Goal: Communication & Community: Answer question/provide support

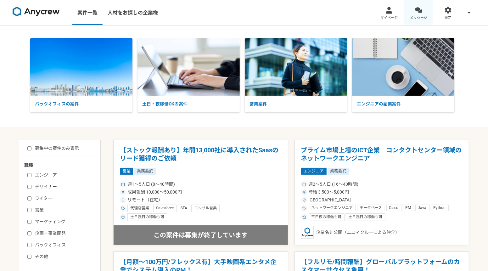
click at [422, 20] on span "メッセージ" at bounding box center [418, 17] width 17 height 5
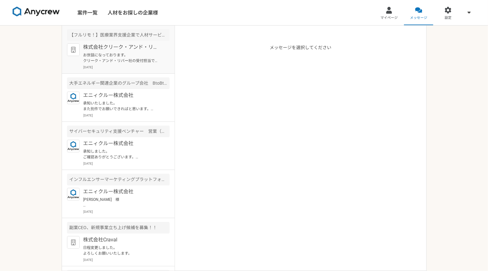
click at [123, 47] on p "株式会社クリーク・アンド・リバー社" at bounding box center [122, 47] width 78 height 8
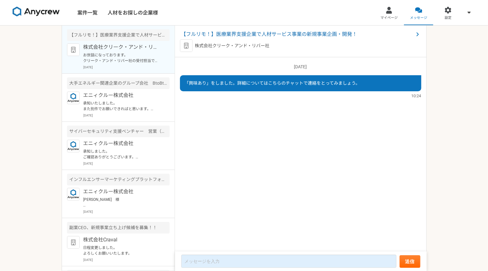
scroll to position [8, 0]
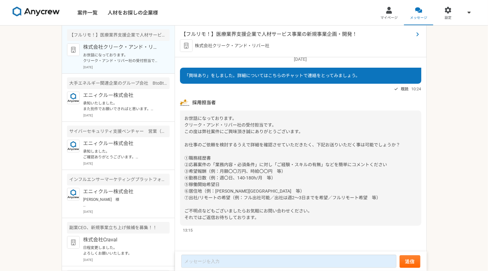
click at [258, 30] on span "【フルリモ！】医療業界支援企業で人材サービス事業の新規事業企画・開発！" at bounding box center [297, 34] width 232 height 8
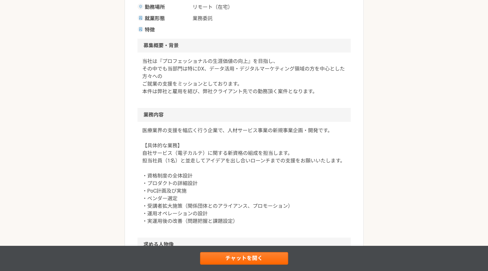
scroll to position [200, 0]
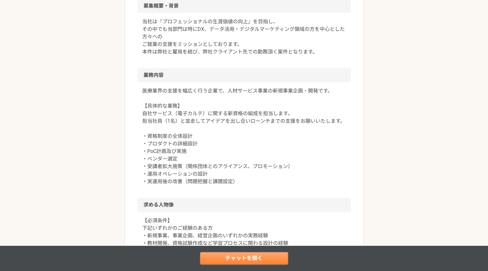
click at [238, 257] on link "チャットを開く" at bounding box center [244, 258] width 88 height 13
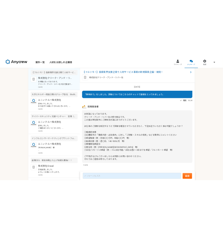
scroll to position [8, 0]
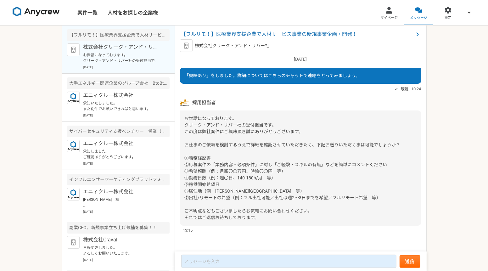
click at [308, 196] on span "お世話になっております。 クリーク・アンド・リバー社の受付担当です。 この度は弊社案件にご興味頂き誠にありがとうございます。 お仕事のご依頼を検討するうえで詳…" at bounding box center [293, 168] width 216 height 104
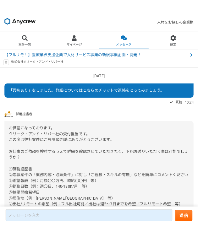
scroll to position [46, 0]
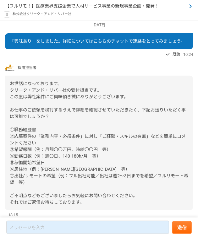
click at [141, 7] on span "【フルリモ！】医療業界支援企業で人材サービス事業の新規事業企画・開発！" at bounding box center [82, 6] width 154 height 7
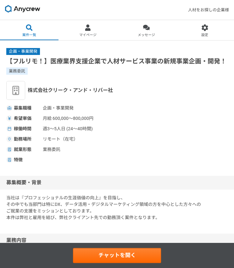
click at [170, 181] on h2 "募集概要・背景" at bounding box center [117, 183] width 234 height 14
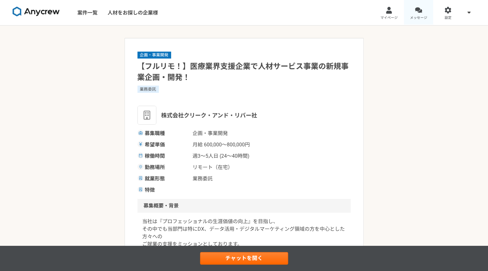
click at [430, 18] on link "メッセージ" at bounding box center [419, 12] width 30 height 25
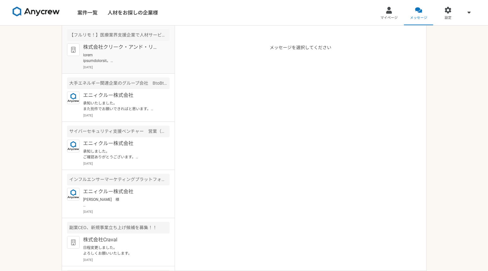
click at [130, 50] on p "株式会社クリーク・アンド・リバー社" at bounding box center [122, 47] width 78 height 8
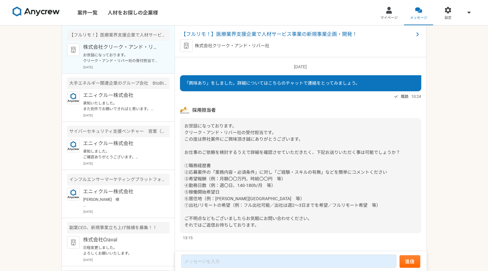
scroll to position [8, 0]
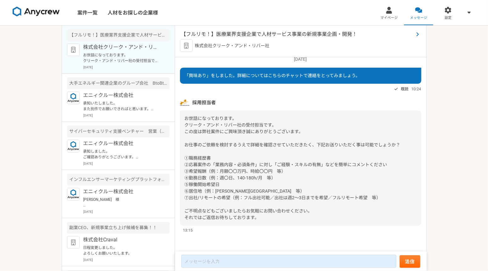
click at [286, 33] on span "【フルリモ！】医療業界支援企業で人材サービス事業の新規事業企画・開発！" at bounding box center [297, 34] width 232 height 8
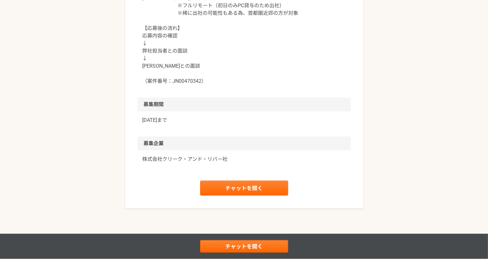
scroll to position [658, 0]
click at [260, 180] on link "チャットを開く" at bounding box center [244, 187] width 88 height 15
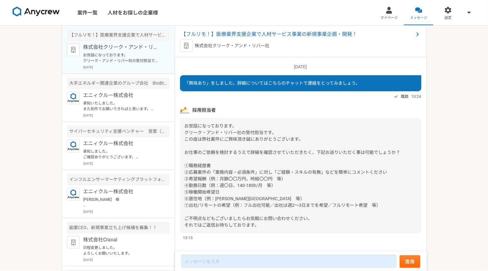
scroll to position [8, 0]
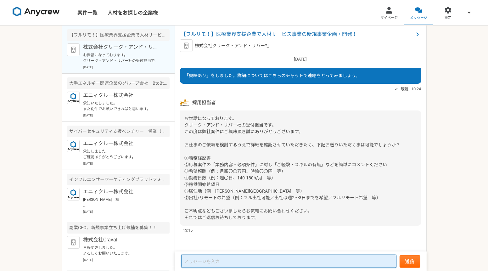
click at [235, 255] on textarea at bounding box center [288, 260] width 215 height 13
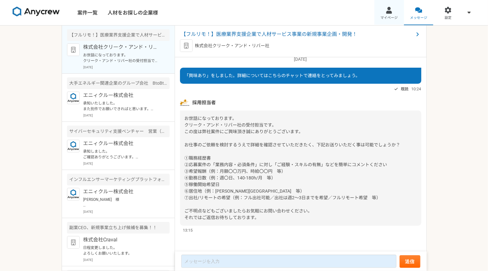
click at [395, 15] on span "マイページ" at bounding box center [388, 17] width 17 height 5
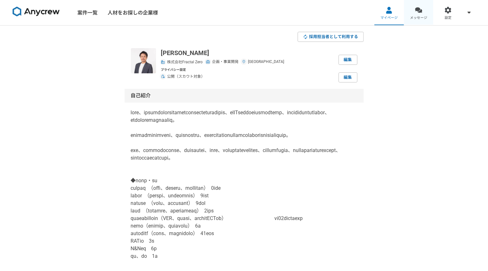
click at [410, 15] on span "メッセージ" at bounding box center [418, 17] width 17 height 5
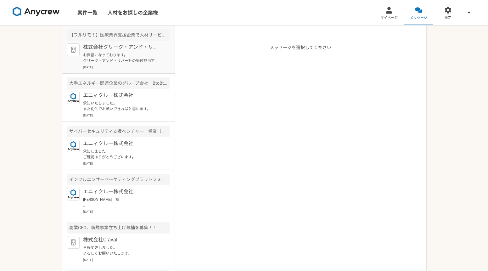
click at [124, 53] on p "お世話になっております。 クリーク・アンド・リバー社の受付担当です。 この度は弊社案件にご興味頂き誠にありがとうございます。 お仕事のご依頼を検討するうえで詳…" at bounding box center [122, 57] width 78 height 11
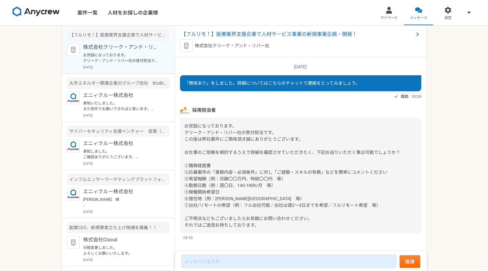
scroll to position [8, 0]
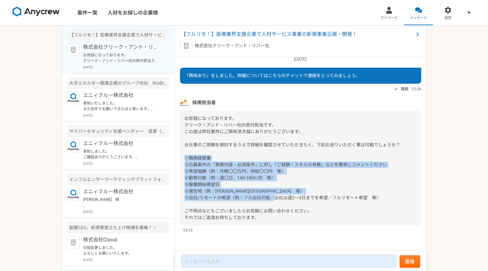
drag, startPoint x: 384, startPoint y: 197, endPoint x: 182, endPoint y: 158, distance: 205.1
click at [182, 158] on div "お世話になっております。 クリーク・アンド・リバー社の受付担当です。 この度は弊社案件にご興味頂き誠にありがとうございます。 お仕事のご依頼を検討するうえで詳…" at bounding box center [300, 167] width 241 height 115
copy span "①職務経歴書 ②応募案件の「業務内容・必須条件」に対し「ご経験・スキルの有無」などを簡単にコメントください ③希望報酬（例：月額〇〇万円、時給〇〇円　等） ④…"
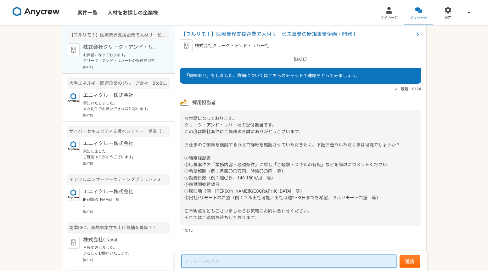
click at [201, 263] on textarea at bounding box center [288, 260] width 215 height 13
paste textarea "①職務経歴書 ②応募案件の「業務内容・必須条件」に対し「ご経験・スキルの有無」などを簡単にコメントください ③希望報酬（例：月額〇〇万円、時給〇〇円　等） ④…"
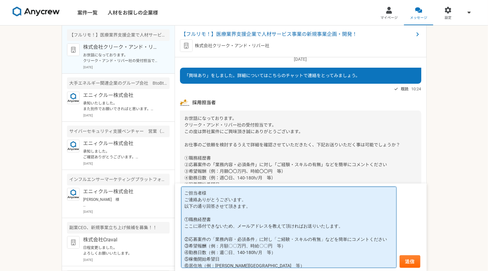
scroll to position [11, 0]
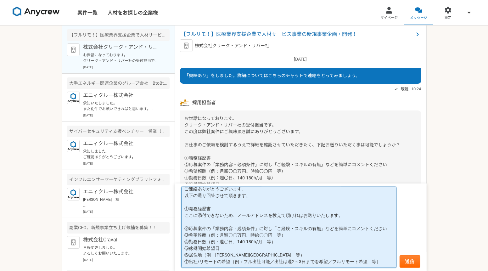
click at [387, 229] on textarea "ご担当者様 ご連絡ありがとうございます。 以下の通り回答させて頂きます。 ①職務経歴書 ここに添付できないため、メールアドレスを教えて頂ければお送りいたします…" at bounding box center [288, 226] width 215 height 81
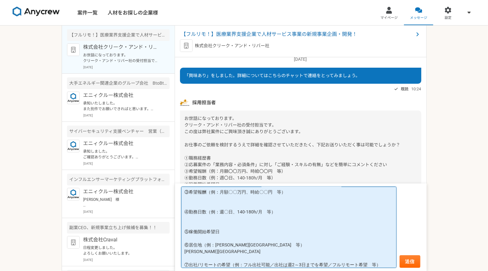
scroll to position [74, 0]
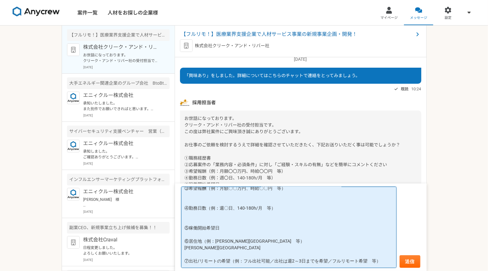
drag, startPoint x: 275, startPoint y: 256, endPoint x: 327, endPoint y: 256, distance: 52.2
click at [327, 256] on textarea "ご担当者様 ご連絡ありがとうございます。 以下の通り回答させて頂きます。 ①職務経歴書 ここに添付できないため、メールアドレスを教えて頂ければお送りいたします…" at bounding box center [288, 226] width 215 height 81
paste textarea "出社は週2～3日までを希望"
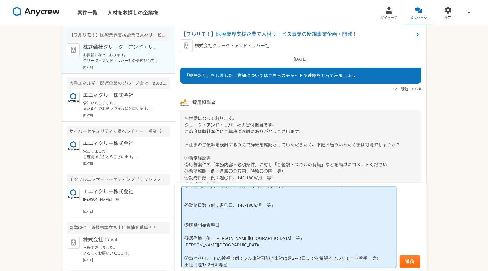
click at [292, 228] on textarea "ご担当者様 ご連絡ありがとうございます。 以下の通り回答させて頂きます。 ①職務経歴書 ここに添付できないため、メールアドレスを教えて頂ければお送りいたします…" at bounding box center [288, 226] width 215 height 81
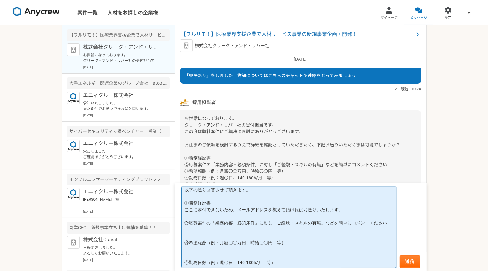
scroll to position [3, 0]
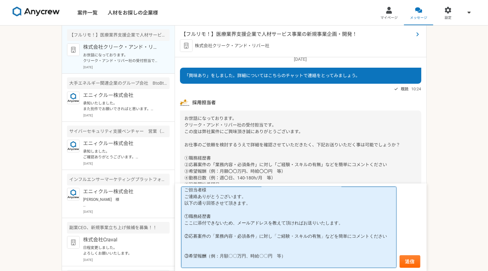
type textarea "ご担当者様 ご連絡ありがとうございます。 以下の通り回答させて頂きます。 ①職務経歴書 ここに添付できないため、メールアドレスを教えて頂ければお送りいたします…"
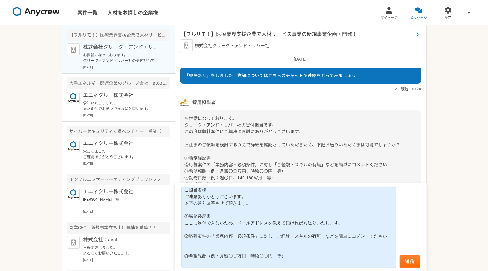
click at [282, 36] on span "【フルリモ！】医療業界支援企業で人材サービス事業の新規事業企画・開発！" at bounding box center [297, 34] width 232 height 8
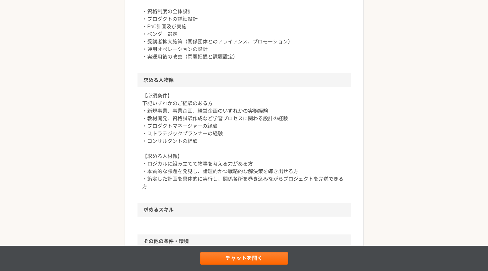
scroll to position [359, 0]
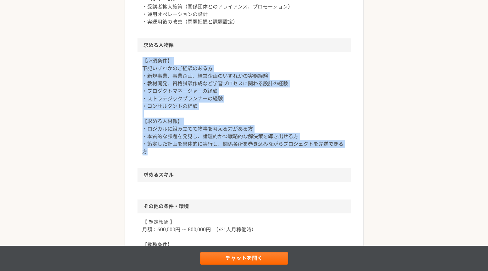
drag, startPoint x: 154, startPoint y: 150, endPoint x: 138, endPoint y: 57, distance: 93.9
click at [138, 57] on div "【必須条件】 下記いずれかのご経験のある方 ・新規事業、事業企画、経営企画のいずれかの実務経験 ・教材開発、資格試験作成など学習プロセスに関わる設計の経験 ・…" at bounding box center [243, 110] width 213 height 116
copy p "【必須条件】 下記いずれかのご経験のある方 ・新規事業、事業企画、経営企画のいずれかの実務経験 ・教材開発、資格試験作成など学習プロセスに関わる設計の経験 ・…"
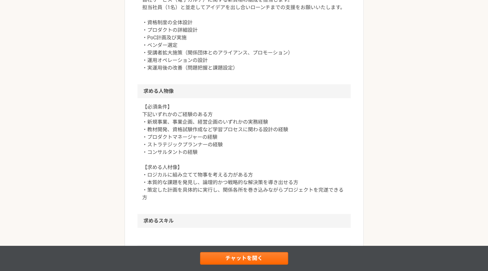
scroll to position [317, 0]
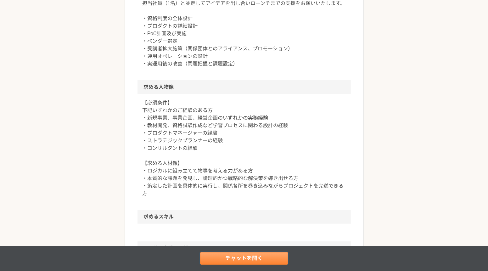
click at [222, 252] on link "チャットを開く" at bounding box center [244, 258] width 88 height 13
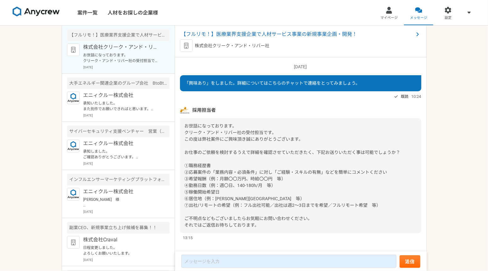
scroll to position [8, 0]
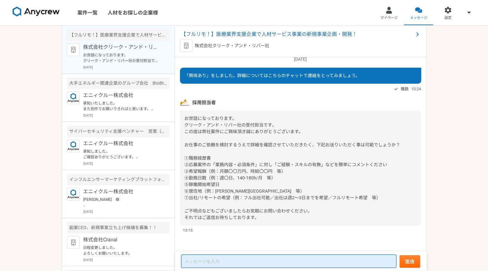
click at [245, 260] on textarea at bounding box center [288, 260] width 215 height 13
paste textarea "【必須条件】 下記いずれかのご経験のある方 ・新規事業、事業企画、経営企画のいずれかの実務経験 ・教材開発、資格試験作成など学習プロセスに関わる設計の経験 ・…"
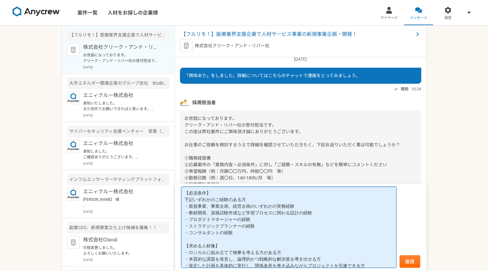
scroll to position [1, 0]
type textarea "【必須条件】 下記いずれかのご経験のある方 ・新規事業、事業企画、経営企画のいずれかの実務経験 ・教材開発、資格試験作成など学習プロセスに関わる設計の経験 ・…"
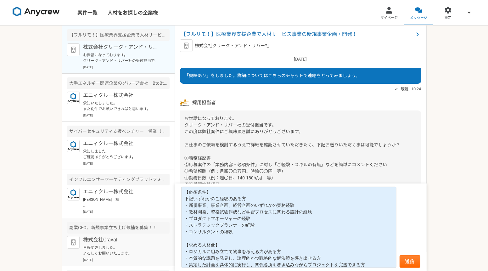
click at [109, 243] on p "株式会社Craval" at bounding box center [122, 240] width 78 height 8
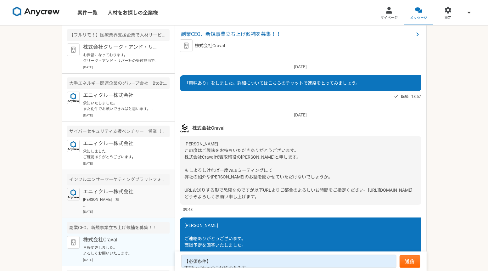
scroll to position [216, 0]
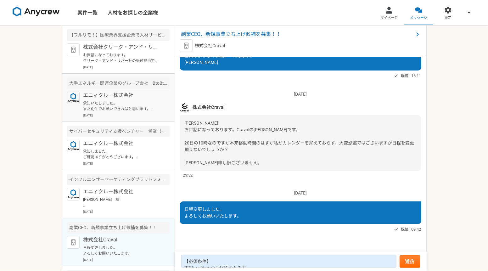
click at [129, 122] on article "大手エネルギー関連企業のグループ会社　BtoBtoC事業の事業開発・推進サポート エニィクルー株式会社 承知いたしました。 また別件でお願いできればと思います…" at bounding box center [118, 98] width 113 height 48
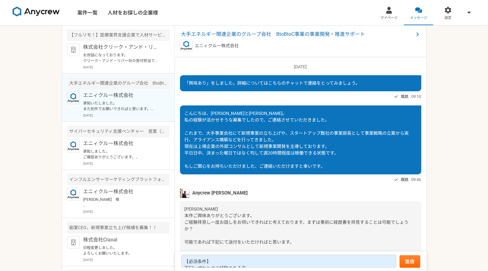
scroll to position [63, 0]
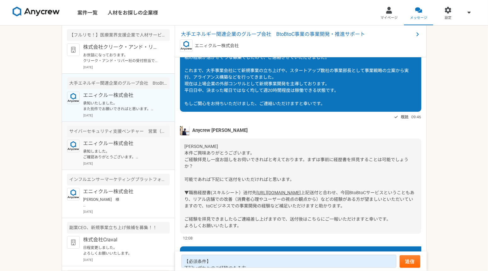
click at [96, 166] on div "エニィクルー株式会社 承知しました。 ご確認ありがとうございます。 ぜひ、また別件でご相談できればと思いますので、引き続き、宜しくお願いいたします。 2025…" at bounding box center [126, 153] width 86 height 26
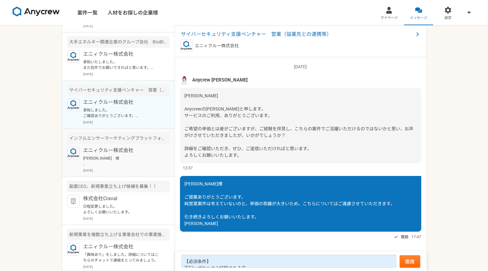
click at [130, 167] on p "[PERSON_NAME]　様 返信が漏れており、失礼しました。 内容の確認をいただきまして、誠にありがとうございます。 ただご希望とずれた提案にて失礼いたし…" at bounding box center [122, 160] width 78 height 11
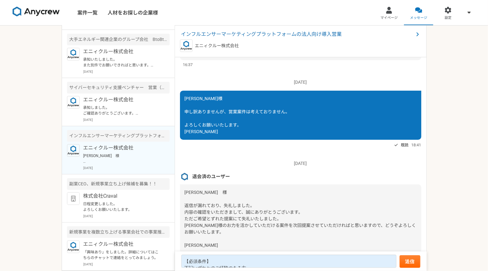
scroll to position [144, 0]
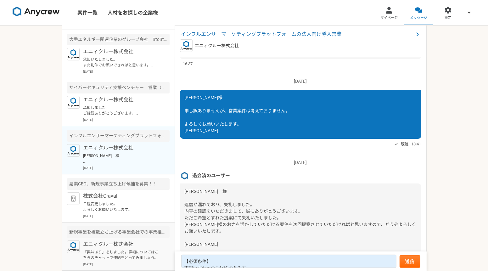
click at [108, 240] on p "エニィクルー株式会社" at bounding box center [122, 244] width 78 height 8
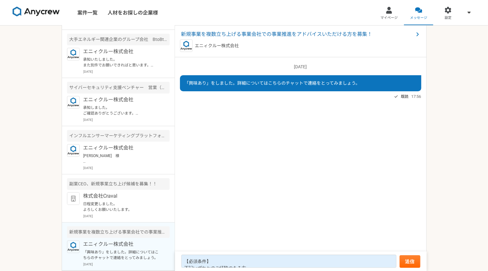
click at [108, 226] on div "新規事業を複数立ち上げる事業会社での事業推進をアドバイスいただける方を募集！" at bounding box center [118, 232] width 102 height 12
click at [118, 201] on p "日程変更しました。 よろしくお願いいたします。" at bounding box center [122, 206] width 78 height 11
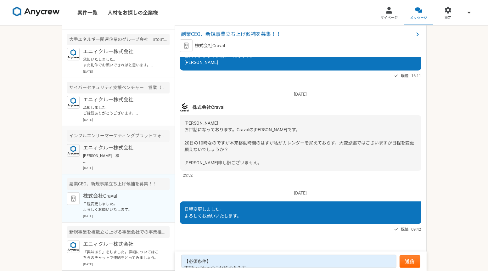
click at [126, 153] on p "[PERSON_NAME]　様 返信が漏れており、失礼しました。 内容の確認をいただきまして、誠にありがとうございます。 ただご希望とずれた提案にて失礼いたし…" at bounding box center [122, 158] width 78 height 11
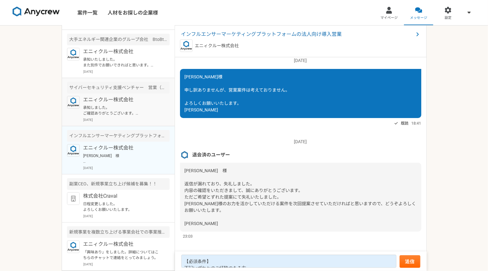
click at [121, 112] on article "サイバーセキュリティ支援ベンチャー　営業（協業先との連携等） エニィクルー株式会社 承知しました。 ご確認ありがとうございます。 ぜひ、また別件でご相談できれ…" at bounding box center [118, 102] width 113 height 48
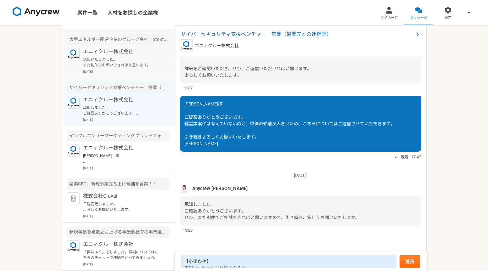
click at [119, 57] on p "承知いたしました。 また別件でお願いできればと思います。 引き続きよろしくお願いいたします。" at bounding box center [122, 62] width 78 height 11
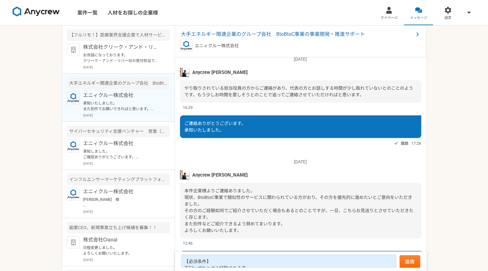
scroll to position [725, 0]
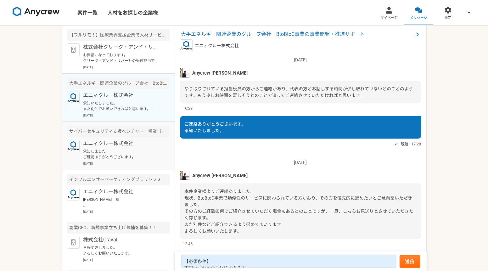
click at [112, 155] on div "エニィクルー株式会社 承知しました。 ご確認ありがとうございます。 ぜひ、また別件でご相談できればと思いますので、引き続き、宜しくお願いいたします。 2025…" at bounding box center [126, 153] width 86 height 26
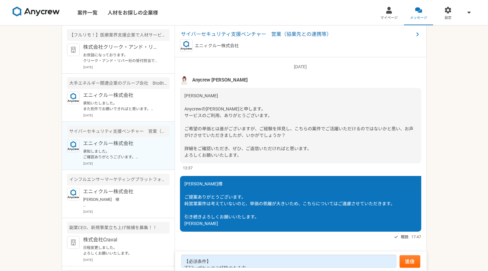
scroll to position [80, 0]
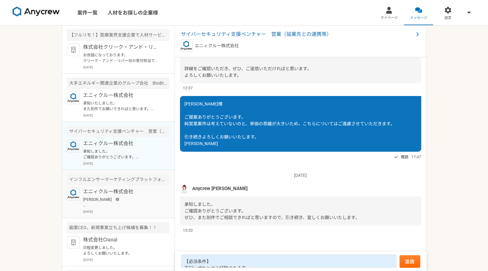
click at [116, 195] on p "エニィクルー株式会社" at bounding box center [122, 192] width 78 height 8
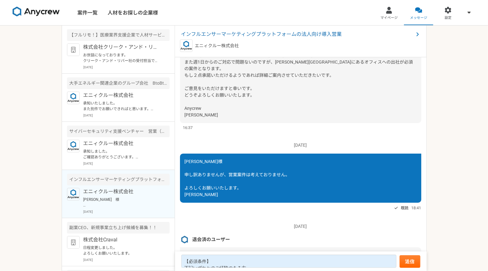
scroll to position [164, 0]
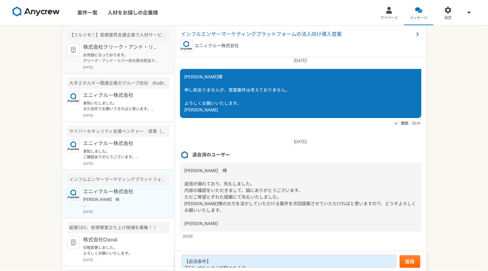
click at [124, 64] on p "お世話になっております。 クリーク・アンド・リバー社の受付担当です。 この度は弊社案件にご興味頂き誠にありがとうございます。 お仕事のご依頼を検討するうえで詳…" at bounding box center [122, 57] width 78 height 11
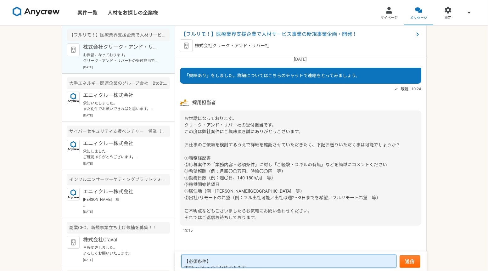
click at [305, 257] on textarea "【必須条件】 下記いずれかのご経験のある方 ・新規事業、事業企画、経営企画のいずれかの実務経験 ・教材開発、資格試験作成など学習プロセスに関わる設計の経験 ・…" at bounding box center [288, 260] width 215 height 13
click at [301, 265] on textarea "【必須条件】 下記いずれかのご経験のある方 ・新規事業、事業企画、経営企画のいずれかの実務経験 ・教材開発、資格試験作成など学習プロセスに関わる設計の経験 ・…" at bounding box center [288, 260] width 215 height 13
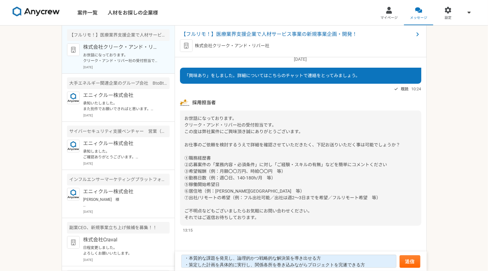
click at [445, 187] on div "案件一覧 人材をお探しの企業様 マイページ メッセージ 設定 【フルリモ！】医療業界支援企業で人材サービス事業の新規事業企画・開発！ 株式会社クリーク・アンド…" at bounding box center [244, 135] width 488 height 271
click at [329, 255] on textarea "【必須条件】 下記いずれかのご経験のある方 ・新規事業、事業企画、経営企画のいずれかの実務経験 ・教材開発、資格試験作成など学習プロセスに関わる設計の経験 ・…" at bounding box center [288, 260] width 215 height 13
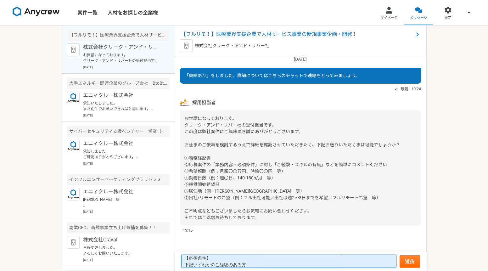
scroll to position [0, 0]
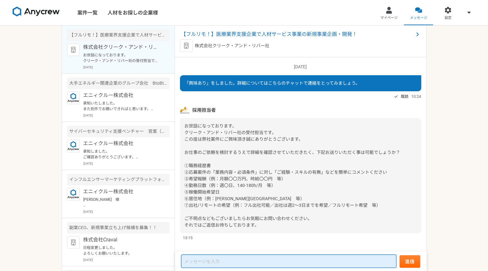
click at [215, 260] on textarea at bounding box center [288, 260] width 215 height 13
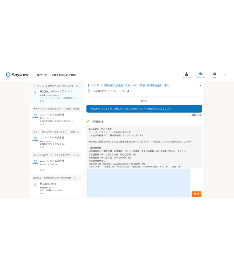
scroll to position [8, 0]
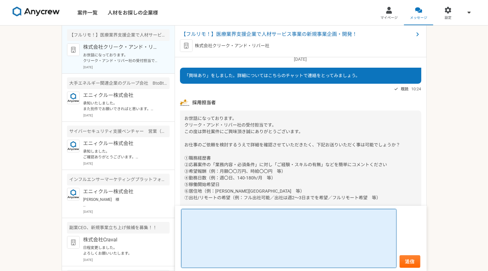
paste textarea "複数のスタートアップで事業責任者として、立ち上げの初期フェーズから計画策定から実行まで、多くの経験がございます。"
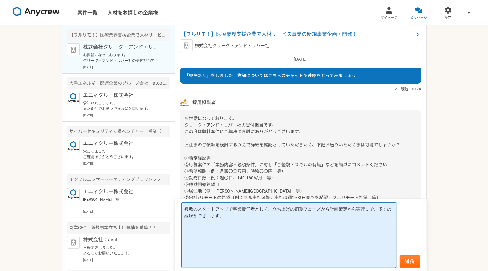
type textarea "複数のスタートアップで事業責任者として、立ち上げの初期フェーズから計画策定から実行まで、多くの経験がございます。"
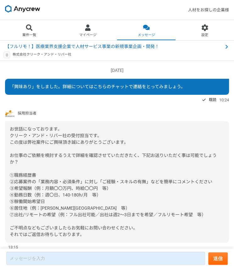
scroll to position [14, 0]
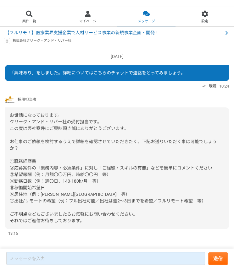
click at [60, 119] on span "お世話になっております。 クリーク・アンド・リバー社の受付担当です。 この度は弊社案件にご興味頂き誠にありがとうございます。 お仕事のご依頼を検討するうえで詳…" at bounding box center [113, 168] width 207 height 111
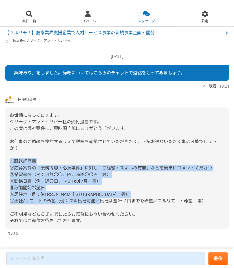
drag, startPoint x: 207, startPoint y: 201, endPoint x: -15, endPoint y: 163, distance: 225.0
click at [0, 163] on html "人材をお探しの企業様 案件一覧 マイページ メッセージ 設定 【フルリモ！】医療業界支援企業で人材サービス事業の新規事業企画・開発！ 株式会社クリーク・アンド…" at bounding box center [117, 127] width 234 height 282
copy span "①職務経歴書 ②応募案件の「業務内容・必須条件」に対し「ご経験・スキルの有無」などを簡単にコメントください ③希望報酬（例：月額〇〇万円、時給〇〇円　等） ④…"
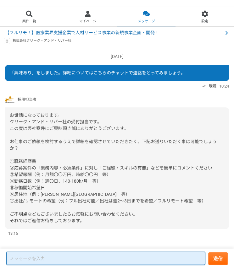
click at [39, 259] on textarea at bounding box center [105, 258] width 199 height 13
paste textarea "①職務経歴書 ②応募案件の「業務内容・必須条件」に対し「ご経験・スキルの有無」などを簡単にコメントください ③希望報酬（例：月額〇〇万円、時給〇〇円　等） ④…"
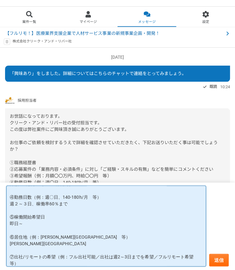
scroll to position [61, 0]
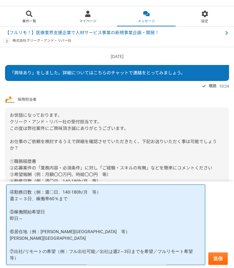
drag, startPoint x: 100, startPoint y: 249, endPoint x: 153, endPoint y: 250, distance: 53.1
click at [153, 250] on textarea "①職務経歴書 ここに添付できませんので、送付先を教えていただけますでしょうか。 ②応募案件の「業務内容・必須条件」に対し「ご経験・スキルの有無」などを簡単にコ…" at bounding box center [105, 225] width 199 height 80
paste textarea "出社は週2～3日までを希望"
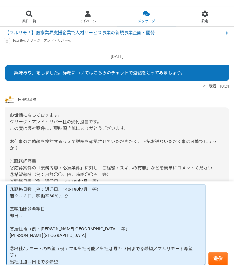
type textarea "①職務経歴書 ここに添付できませんので、送付先を教えていただけますでしょうか。 ②応募案件の「業務内容・必須条件」に対し「ご経験・スキルの有無」などを簡単にコ…"
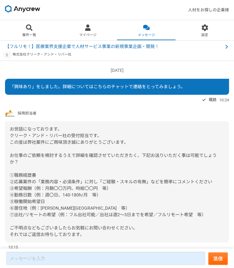
scroll to position [14, 0]
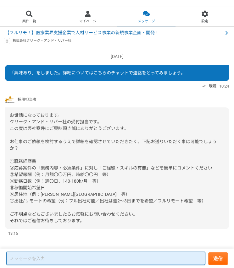
click at [125, 256] on textarea at bounding box center [105, 258] width 199 height 13
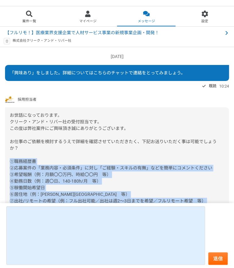
drag, startPoint x: 11, startPoint y: 161, endPoint x: 239, endPoint y: 218, distance: 235.5
click at [234, 218] on html "人材をお探しの企業様 案件一覧 マイページ メッセージ 設定 【フルリモ！】医療業界支援企業で人材サービス事業の新規事業企画・開発！ 株式会社クリーク・アンド…" at bounding box center [117, 127] width 234 height 282
copy span "①職務経歴書 ②応募案件の「業務内容・必須条件」に対し「ご経験・スキルの有無」などを簡単にコメントください ③希望報酬（例：月額〇〇万円、時給〇〇円　等） ④…"
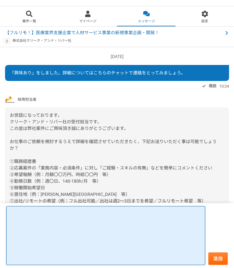
click at [116, 253] on textarea at bounding box center [105, 236] width 199 height 59
paste textarea "①職務経歴書 ②応募案件の「業務内容・必須条件」に対し「ご経験・スキルの有無」などを簡単にコメントください ③希望報酬（例：月額〇〇万円、時給〇〇円　等） ④…"
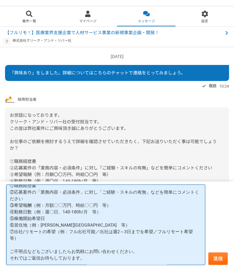
scroll to position [18, 0]
click at [31, 197] on textarea "①職務経歴書 ②応募案件の「業務内容・必須条件」に対し「ご経験・スキルの有無」などを簡単にコメントください ③希望報酬（例：月額〇〇万円、時給〇〇円　等） ④…" at bounding box center [105, 225] width 199 height 80
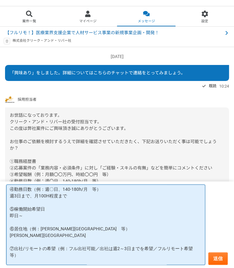
scroll to position [94, 0]
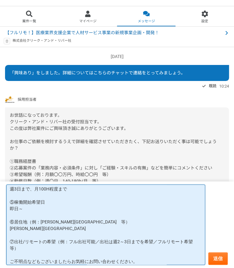
drag, startPoint x: 100, startPoint y: 247, endPoint x: 151, endPoint y: 250, distance: 51.0
click at [151, 250] on textarea "ご担当者様 ご連絡ありがとうございます。 下記の通り、よろしくお願いいたします。 ①職務経歴書 ここに添付できませんので、送付先を教えていただけますでしょうか…" at bounding box center [105, 225] width 199 height 80
paste textarea "出社は週2～3日までを希望"
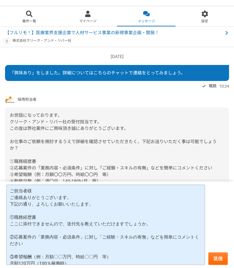
scroll to position [3, 0]
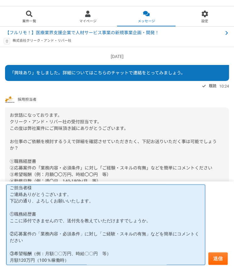
click at [30, 247] on textarea "ご担当者様 ご連絡ありがとうございます。 下記の通り、よろしくお願いいたします。 ①職務経歴書 ここに添付できませんので、送付先を教えていただけますでしょうか…" at bounding box center [105, 225] width 199 height 80
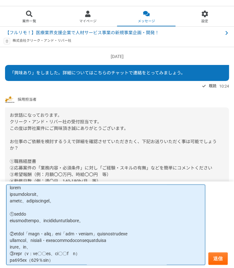
paste textarea "、複数のスタート アップ企業で事業責任者、アライアンス構築、プロジェクトマネー ジメント、組織開発、M&Aなど、ビジネスグロースに関する幅広 い経験を積んでき…"
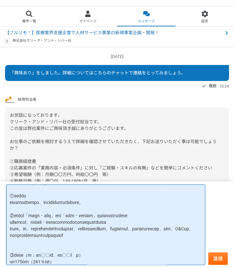
scroll to position [28, 0]
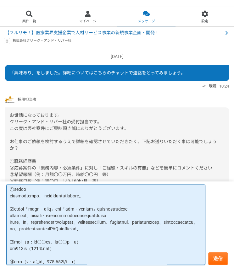
click at [150, 255] on textarea at bounding box center [105, 225] width 199 height 80
click at [138, 241] on textarea at bounding box center [105, 225] width 199 height 80
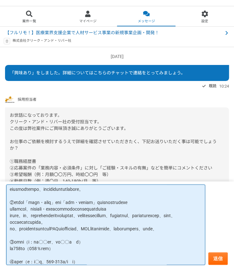
scroll to position [41, 0]
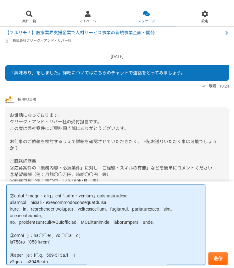
click at [108, 248] on textarea at bounding box center [105, 225] width 199 height 80
click at [99, 250] on textarea at bounding box center [105, 225] width 199 height 80
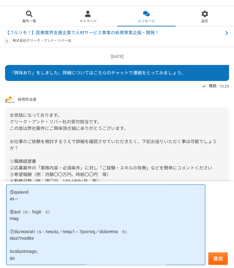
scroll to position [157, 0]
type textarea "ご担当者様 ご連絡ありがとうございます。 下記の通り、よろしくお願いいたします。 ①職務経歴書 ここに添付できませんので、送付先を教えていただけますでしょうか…"
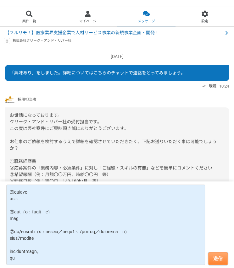
click at [221, 255] on button "送信" at bounding box center [217, 259] width 19 height 13
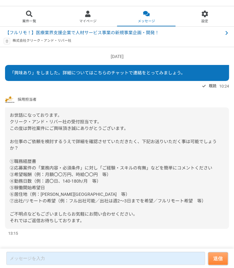
scroll to position [266, 0]
